Goal: Task Accomplishment & Management: Manage account settings

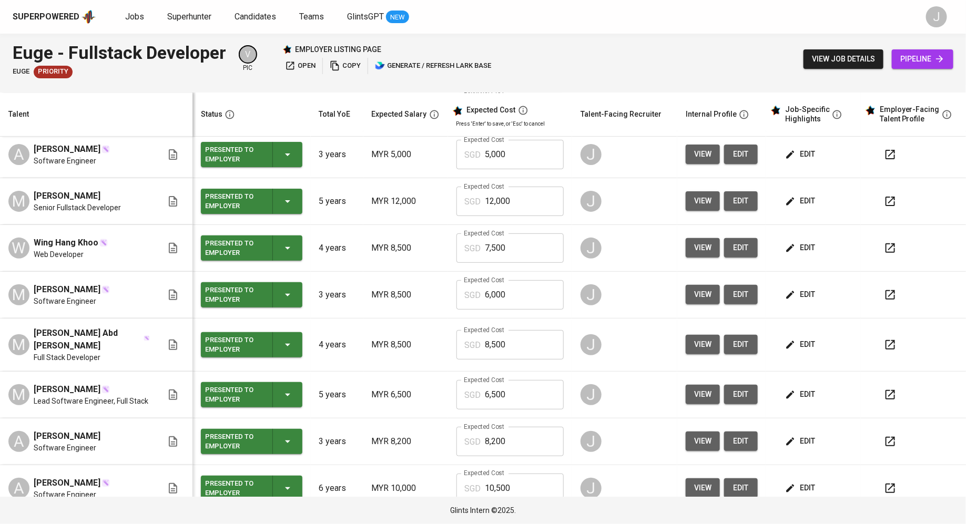
scroll to position [162, 0]
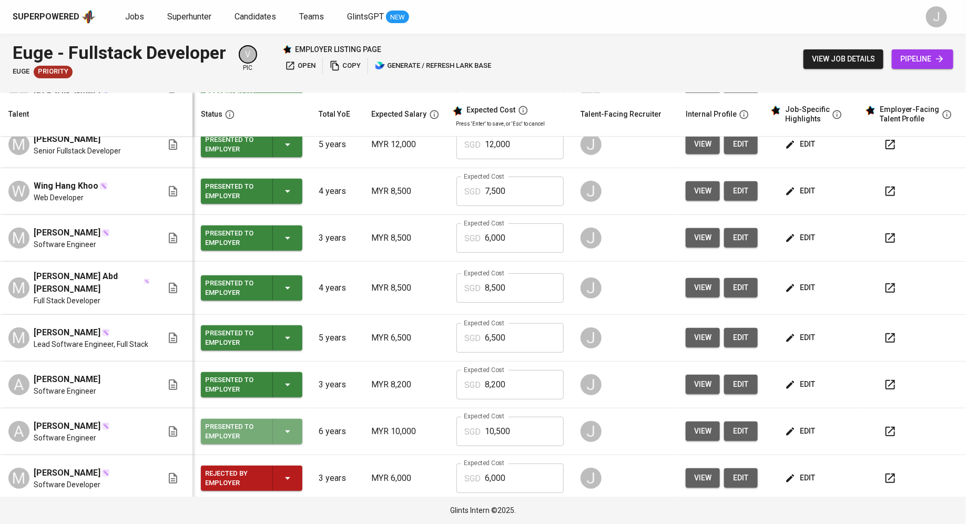
click at [236, 435] on div "Presented to Employer" at bounding box center [234, 431] width 59 height 23
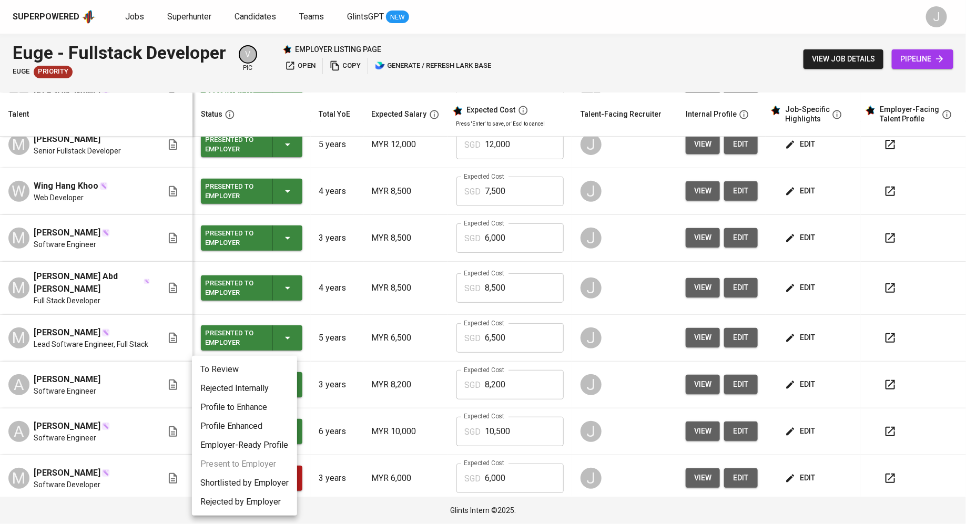
click at [240, 384] on li "Rejected Internally" at bounding box center [244, 388] width 105 height 19
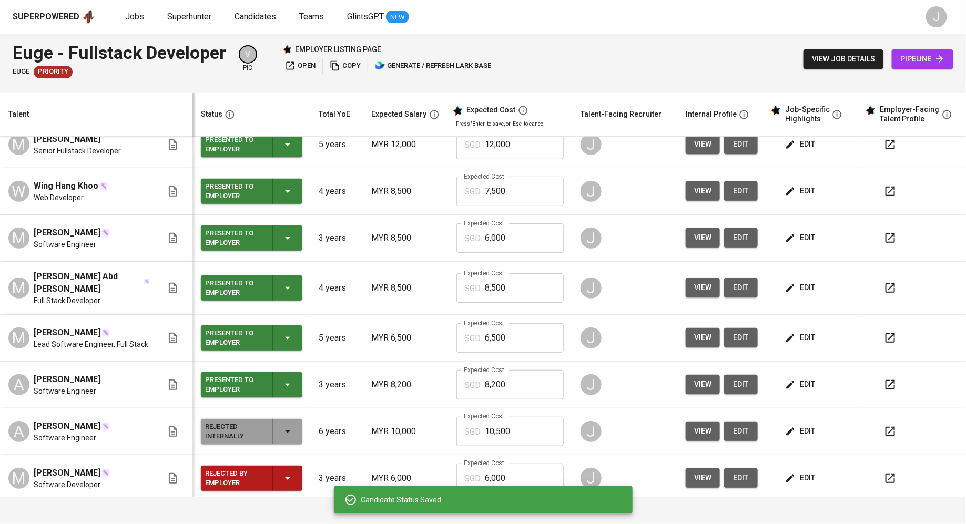
click at [240, 386] on div "Presented to Employer" at bounding box center [234, 384] width 59 height 23
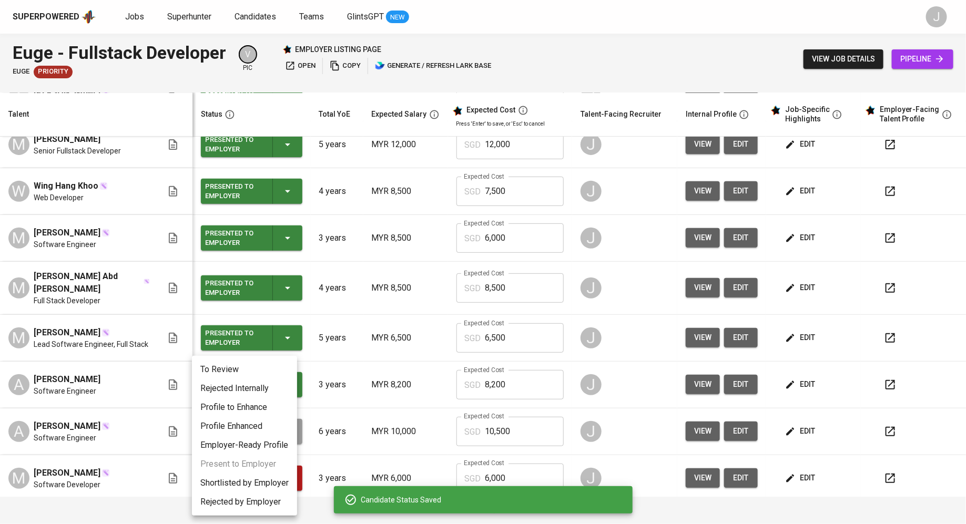
click at [240, 389] on li "Rejected Internally" at bounding box center [244, 388] width 105 height 19
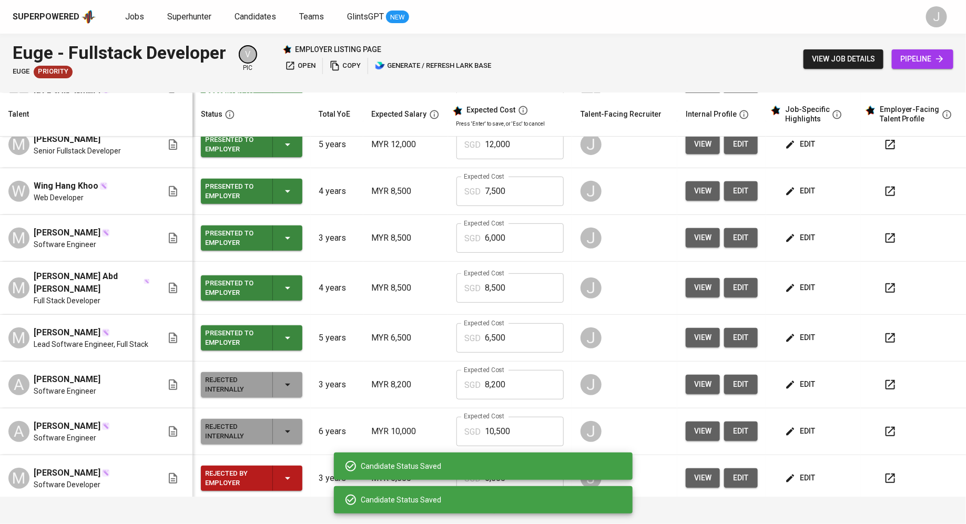
click at [238, 336] on div "Presented to Employer" at bounding box center [234, 338] width 59 height 23
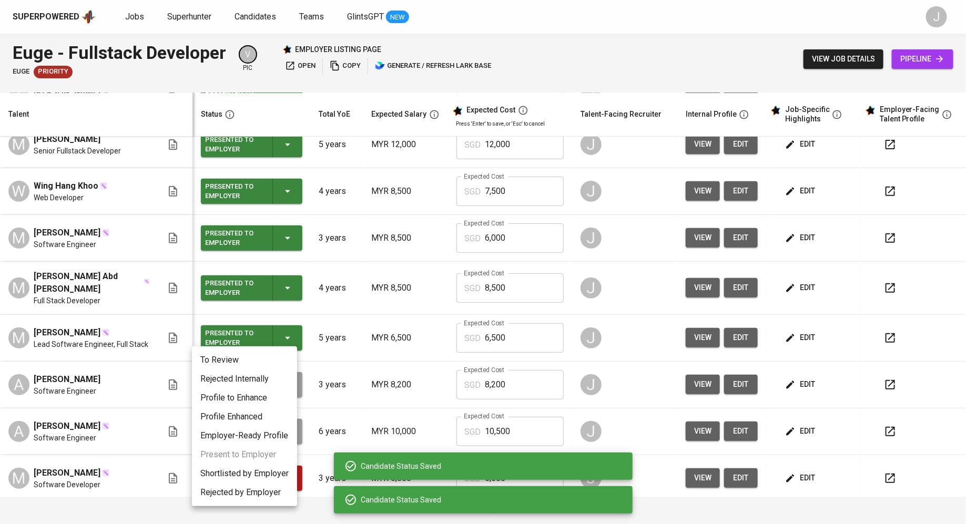
click at [238, 377] on li "Rejected Internally" at bounding box center [244, 379] width 105 height 19
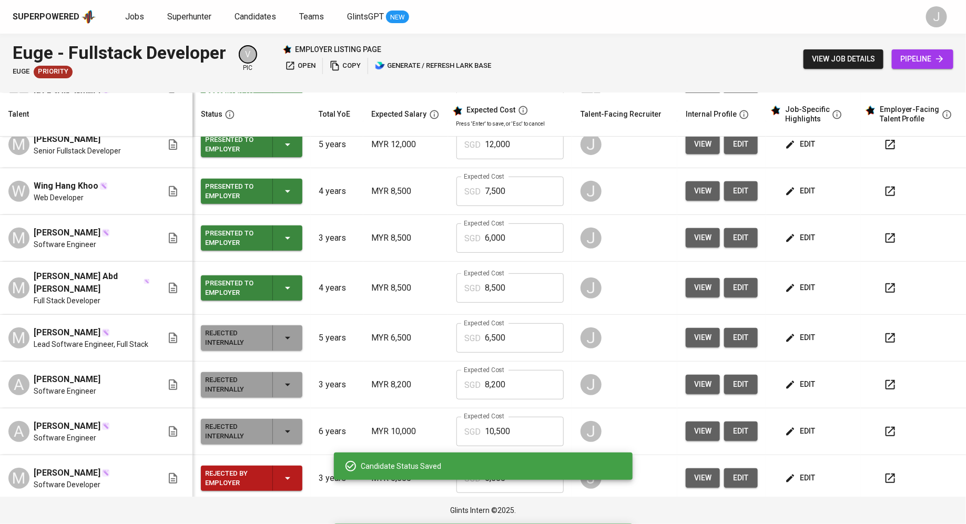
click at [230, 227] on div "Presented to Employer" at bounding box center [234, 238] width 59 height 23
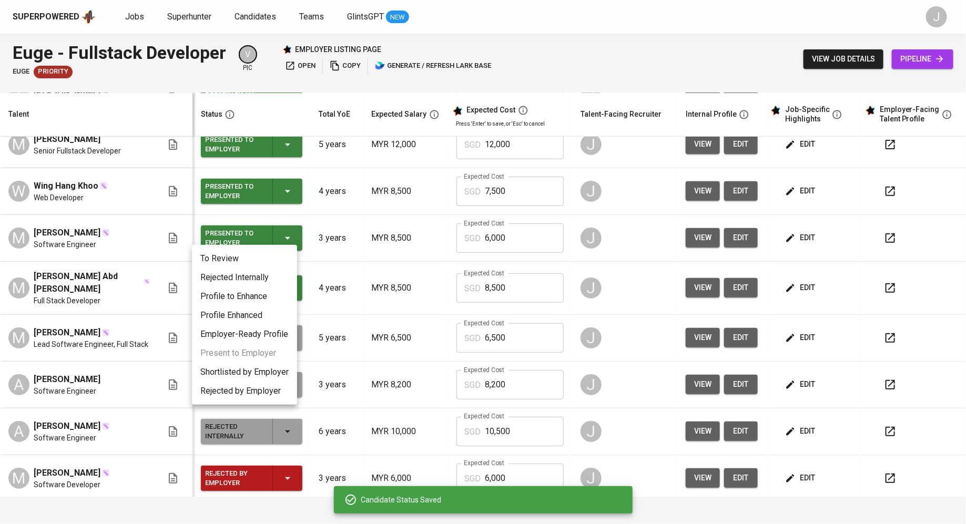
click at [226, 277] on li "Rejected Internally" at bounding box center [244, 277] width 105 height 19
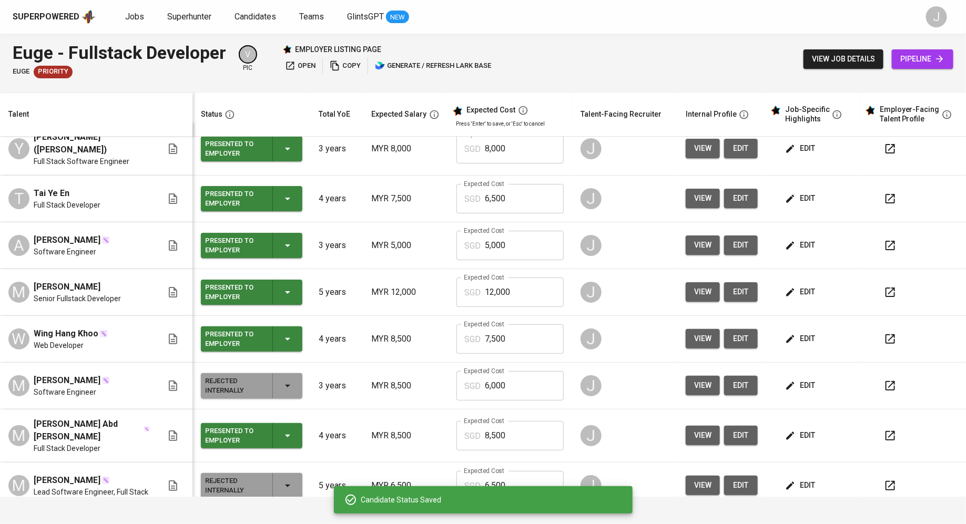
scroll to position [0, 0]
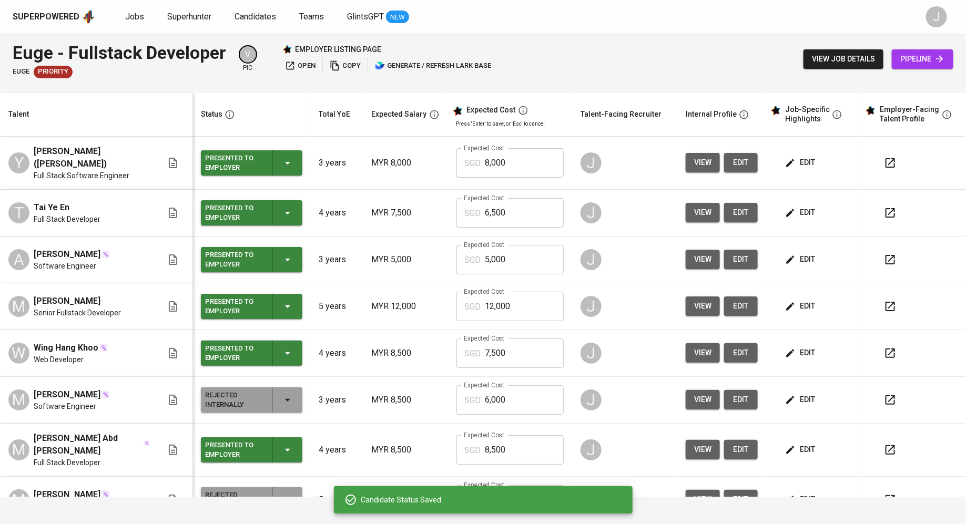
click at [226, 351] on div "Presented to Employer" at bounding box center [234, 353] width 59 height 23
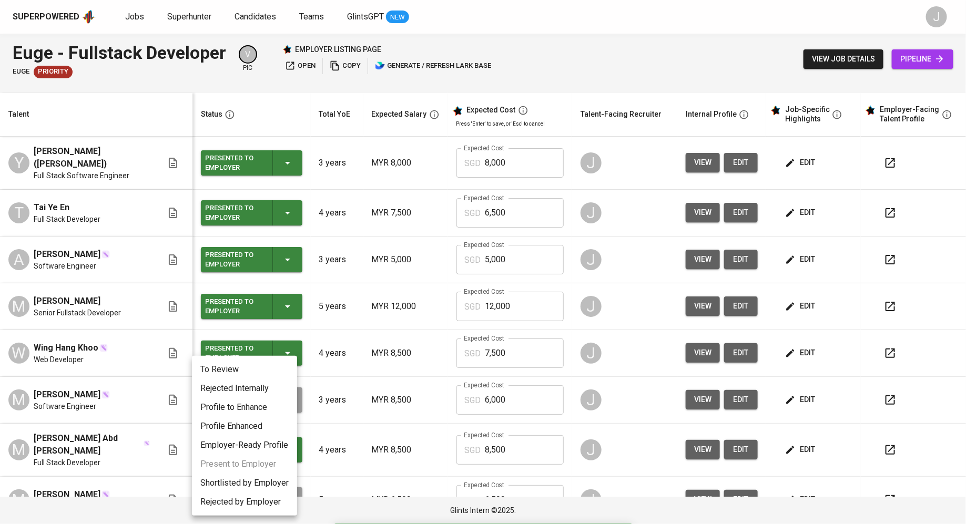
click at [230, 395] on li "Rejected Internally" at bounding box center [244, 388] width 105 height 19
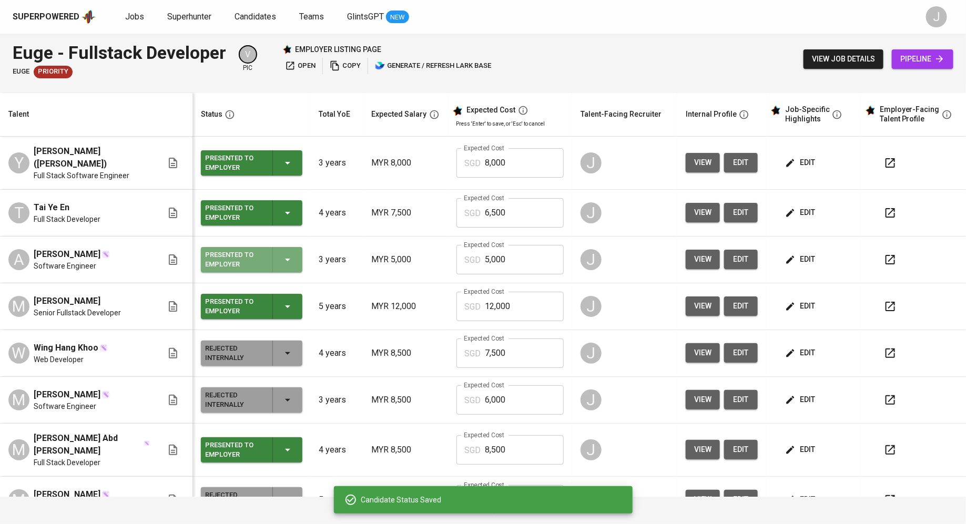
click at [240, 261] on div "Presented to Employer" at bounding box center [234, 259] width 59 height 23
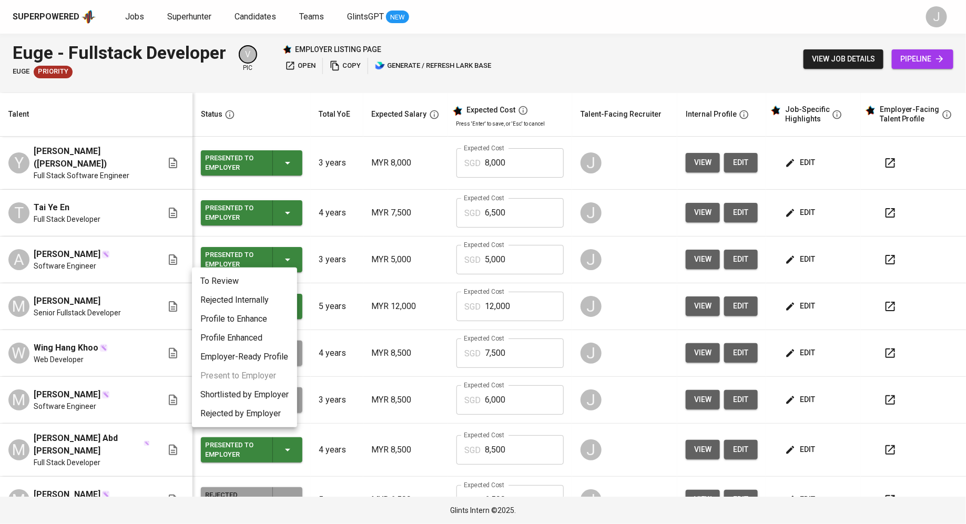
click at [232, 300] on li "Rejected Internally" at bounding box center [244, 300] width 105 height 19
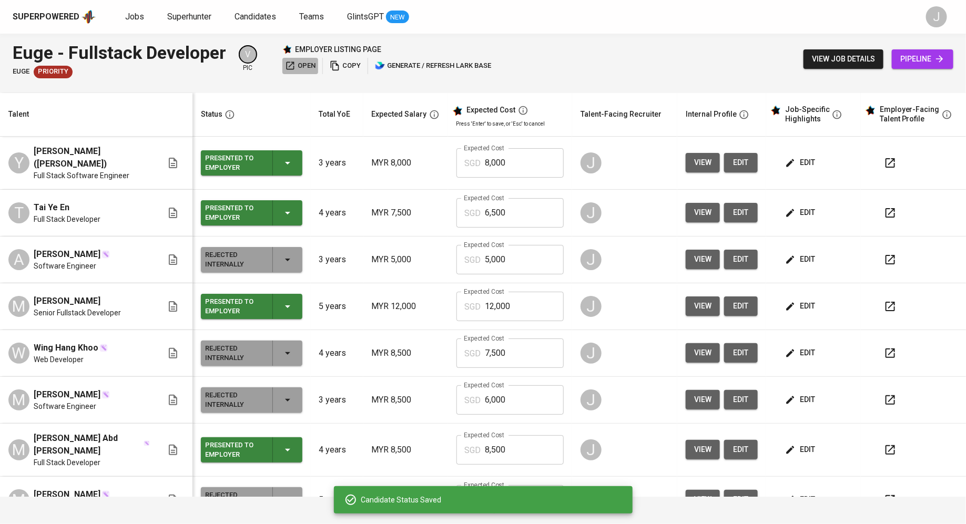
click at [288, 68] on icon "button" at bounding box center [290, 65] width 11 height 11
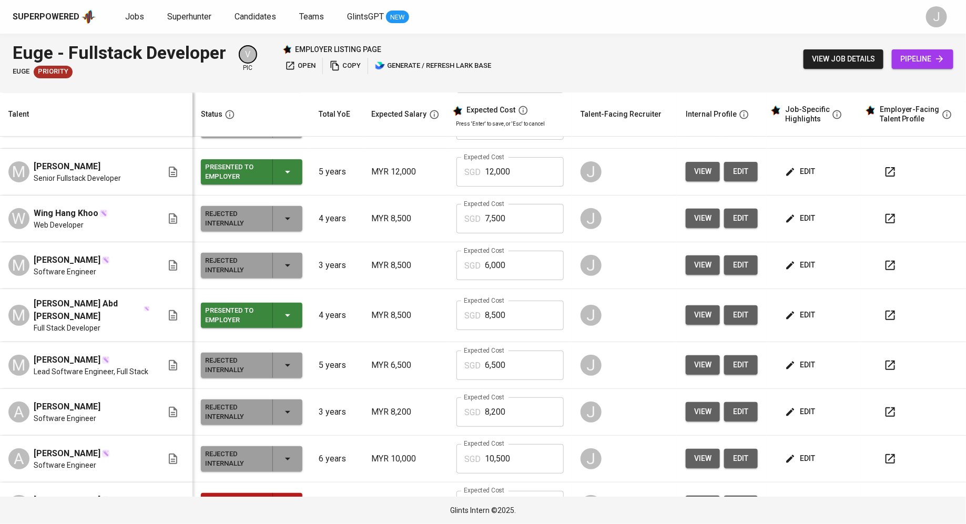
scroll to position [162, 0]
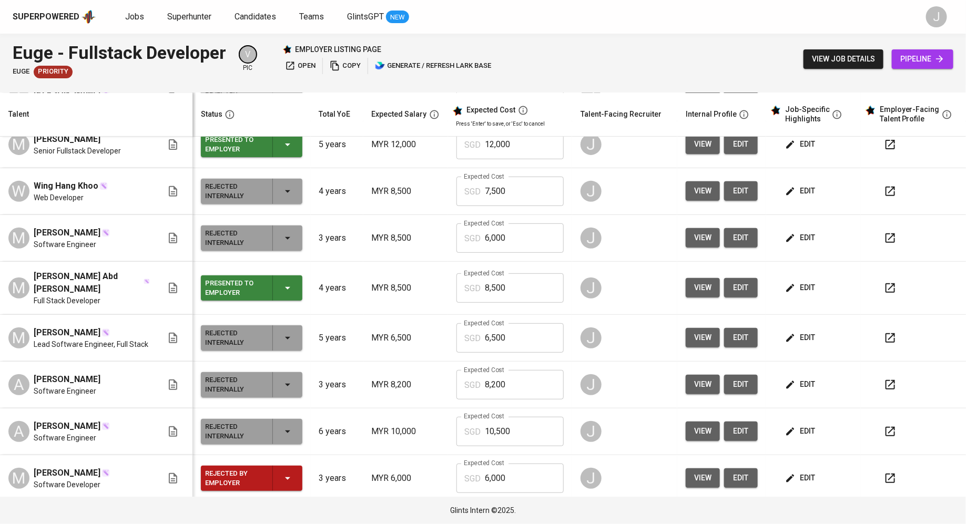
click at [281, 475] on icon "button" at bounding box center [287, 478] width 13 height 13
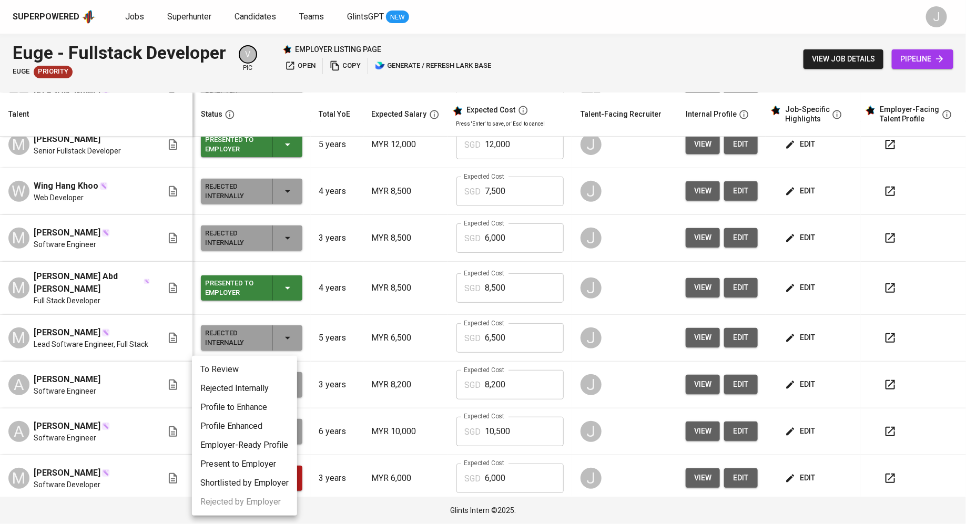
click at [257, 388] on li "Rejected Internally" at bounding box center [244, 388] width 105 height 19
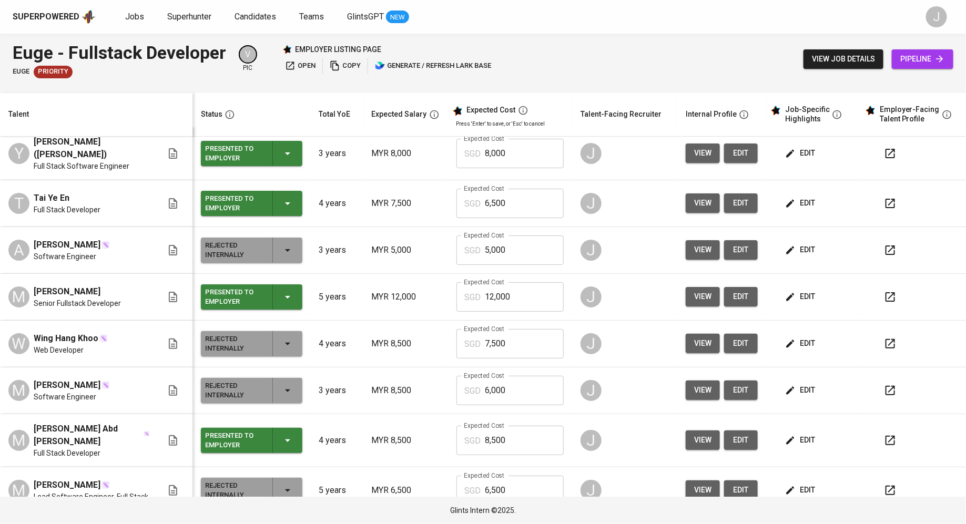
scroll to position [0, 0]
